Goal: Task Accomplishment & Management: Complete application form

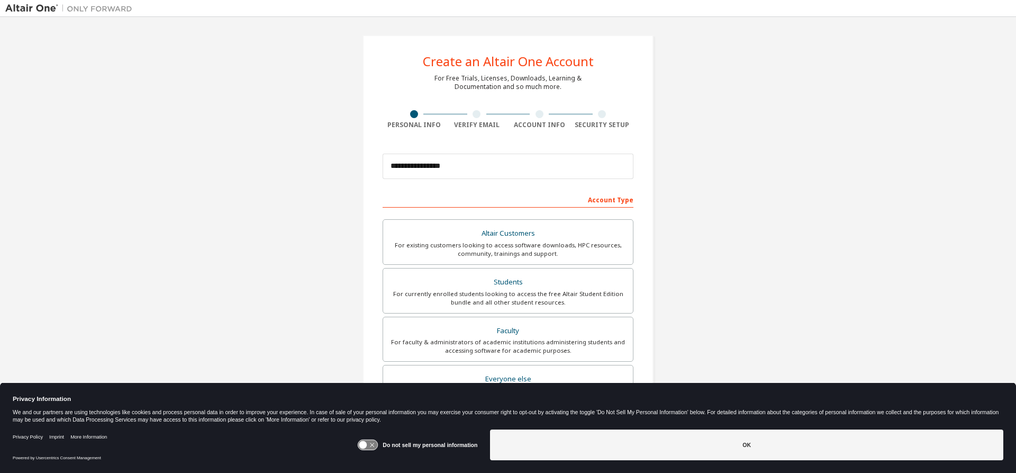
scroll to position [146, 0]
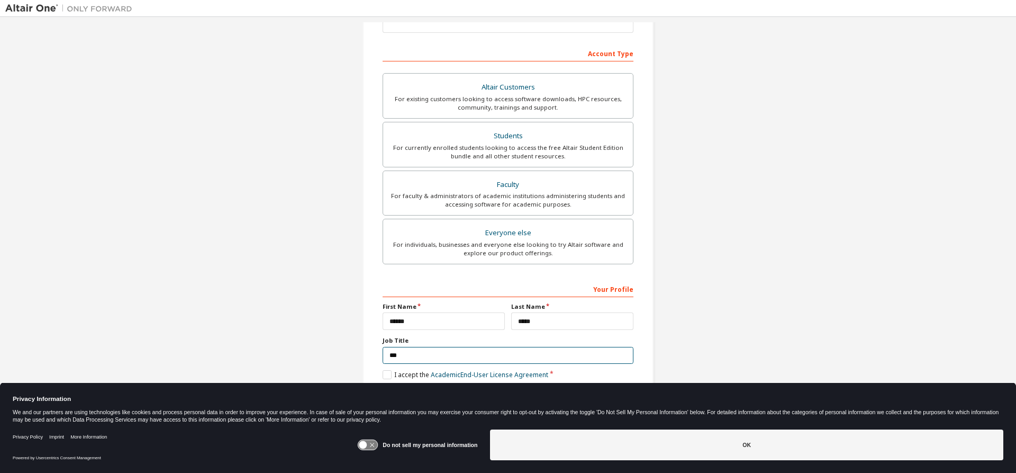
drag, startPoint x: 406, startPoint y: 356, endPoint x: 373, endPoint y: 357, distance: 33.3
click at [373, 357] on div "**********" at bounding box center [507, 156] width 291 height 535
click at [386, 374] on label "I accept the Academic End-User License Agreement" at bounding box center [466, 374] width 166 height 9
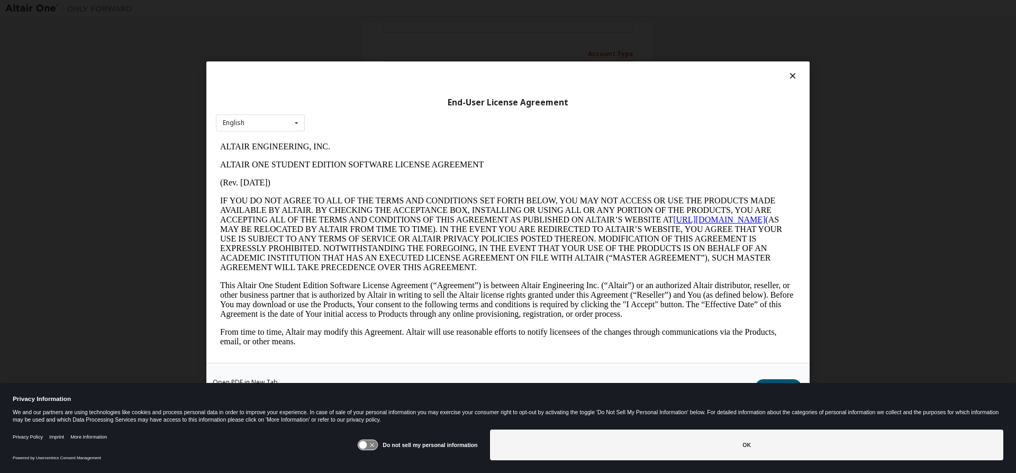
scroll to position [0, 0]
click at [794, 74] on icon at bounding box center [792, 76] width 11 height 10
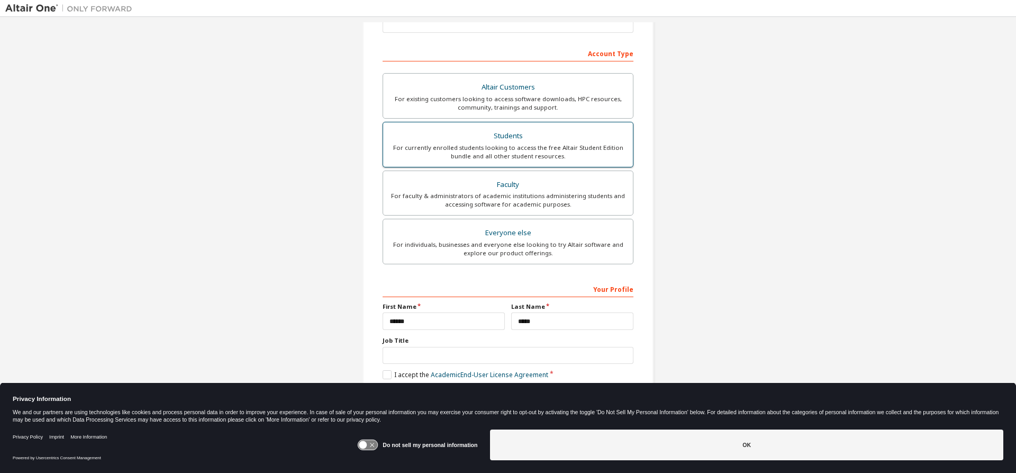
click at [485, 142] on div "Students" at bounding box center [507, 136] width 237 height 15
click at [383, 373] on label "I accept the Academic End-User License Agreement" at bounding box center [466, 374] width 166 height 9
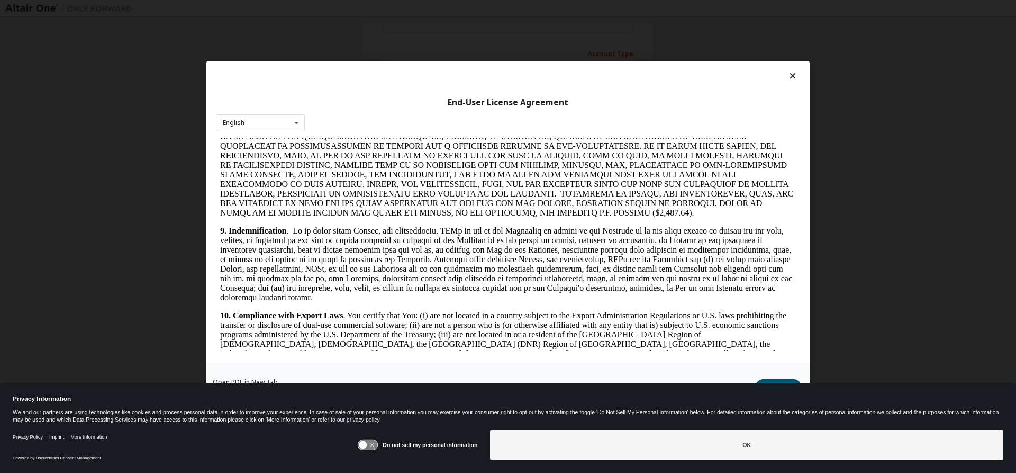
scroll to position [1018, 0]
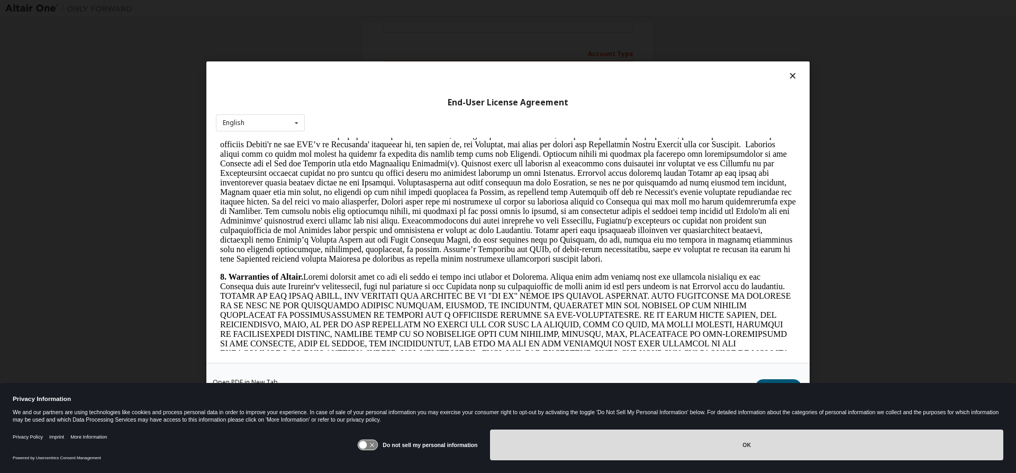
click at [719, 452] on button "OK" at bounding box center [746, 444] width 513 height 31
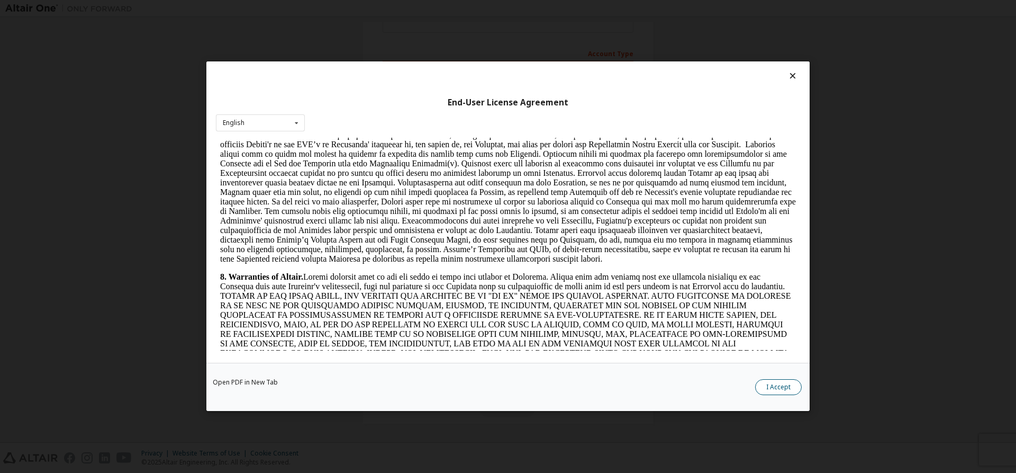
click at [780, 388] on button "I Accept" at bounding box center [778, 387] width 47 height 16
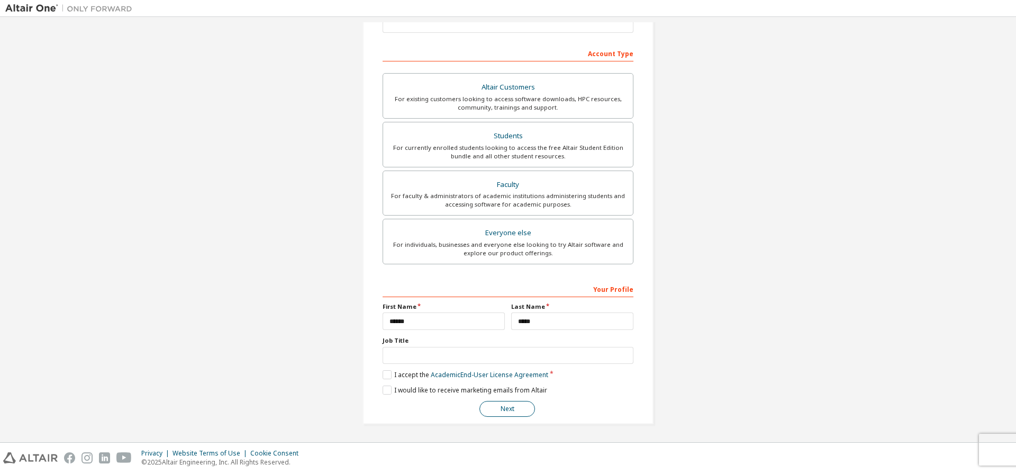
click at [502, 412] on button "Next" at bounding box center [507, 409] width 56 height 16
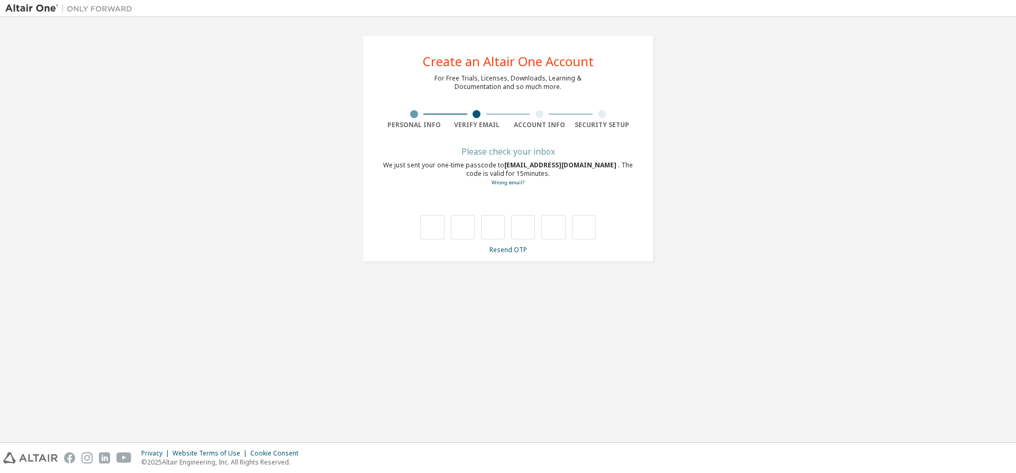
scroll to position [0, 0]
click at [438, 230] on input "text" at bounding box center [432, 227] width 24 height 24
type input "*"
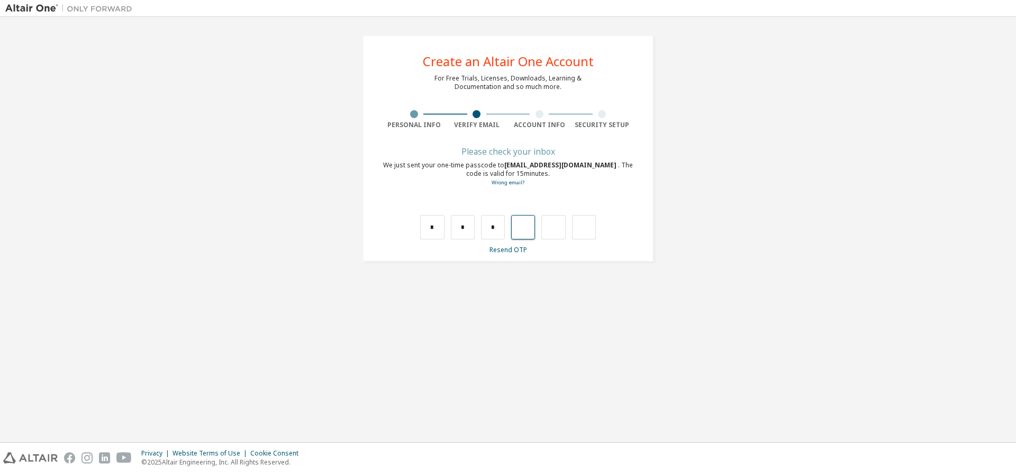
type input "*"
